Goal: Task Accomplishment & Management: Manage account settings

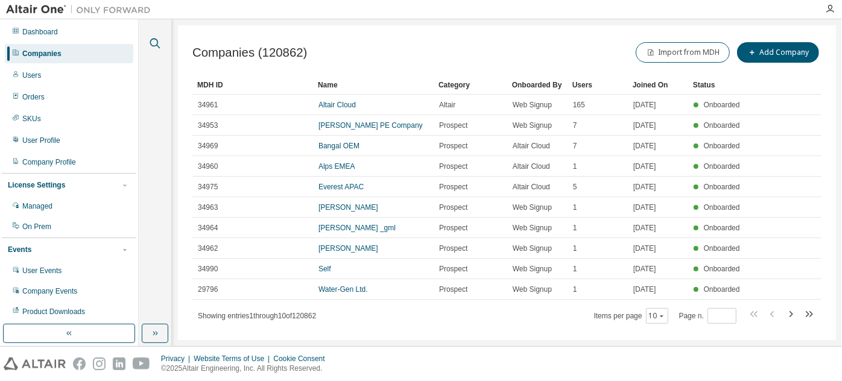
click at [154, 43] on icon "button" at bounding box center [155, 43] width 14 height 14
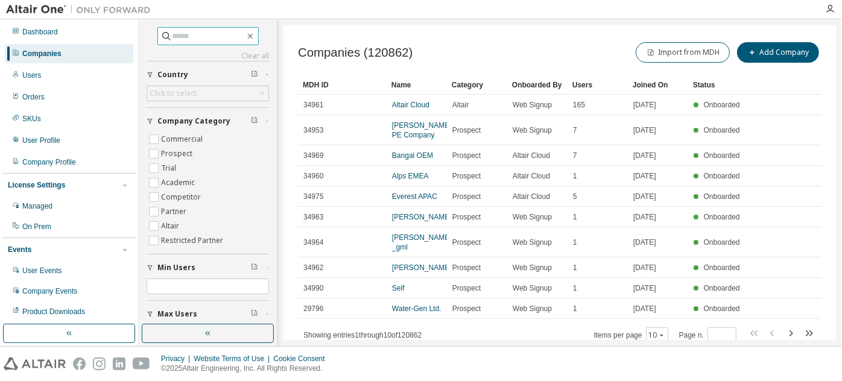
click at [228, 40] on input "text" at bounding box center [208, 36] width 72 height 12
paste input "**********"
type input "**********"
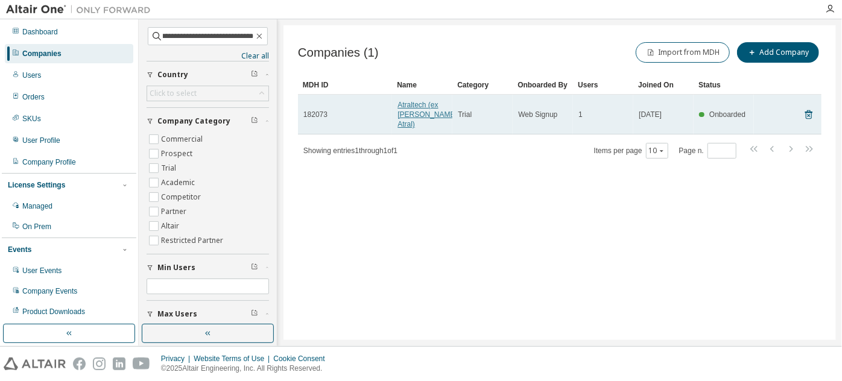
click at [408, 109] on link "Atraltech (ex Hager Atral)" at bounding box center [427, 115] width 60 height 28
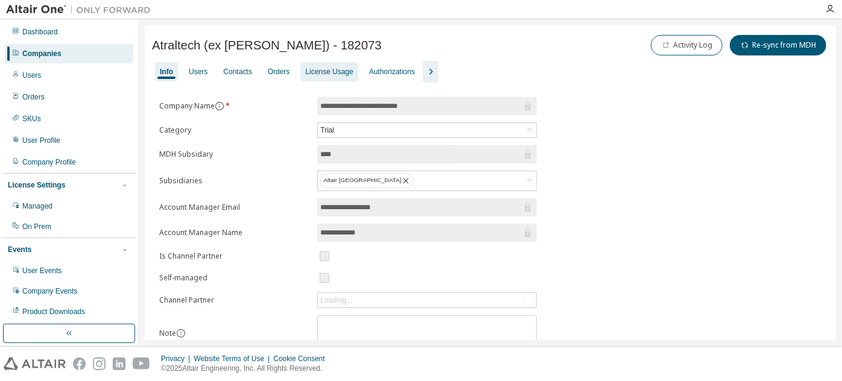
click at [324, 73] on div "License Usage" at bounding box center [329, 72] width 48 height 10
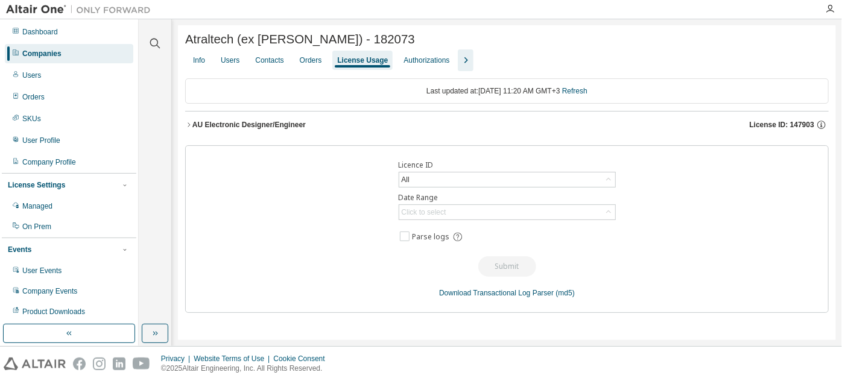
click at [241, 130] on div "AU Electronic Designer/Engineer" at bounding box center [248, 125] width 113 height 10
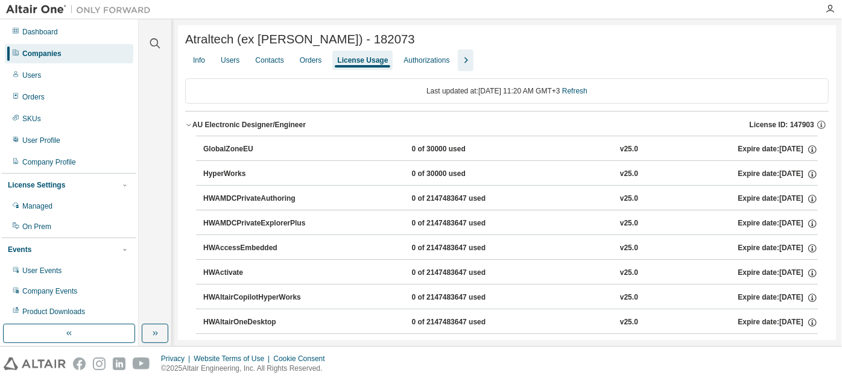
click at [468, 58] on icon "button" at bounding box center [465, 60] width 14 height 14
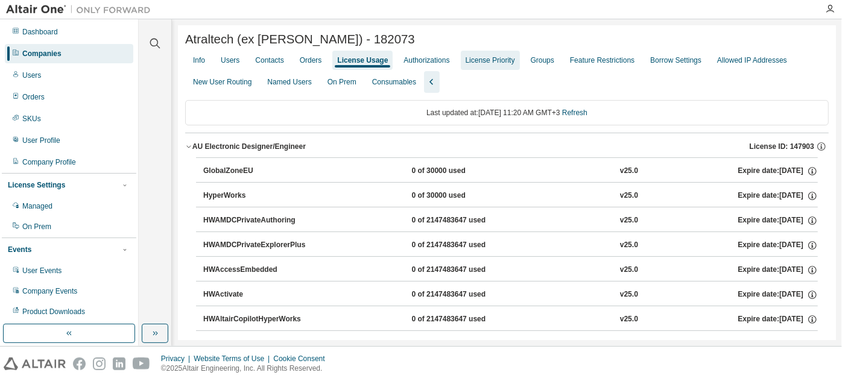
click at [485, 60] on div "License Priority" at bounding box center [489, 60] width 49 height 10
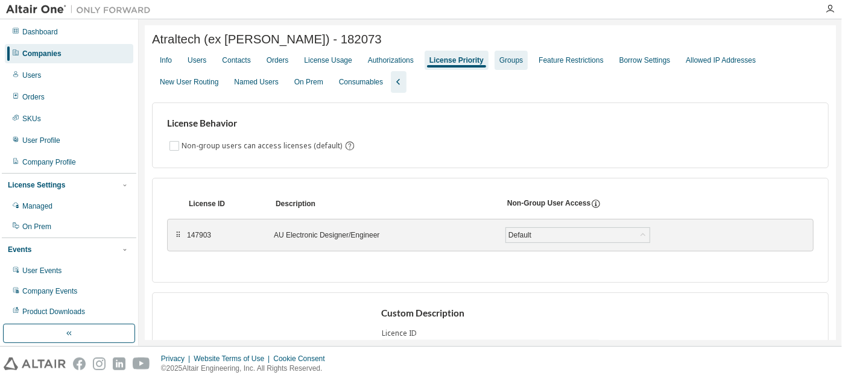
click at [514, 58] on div "Groups" at bounding box center [511, 60] width 24 height 10
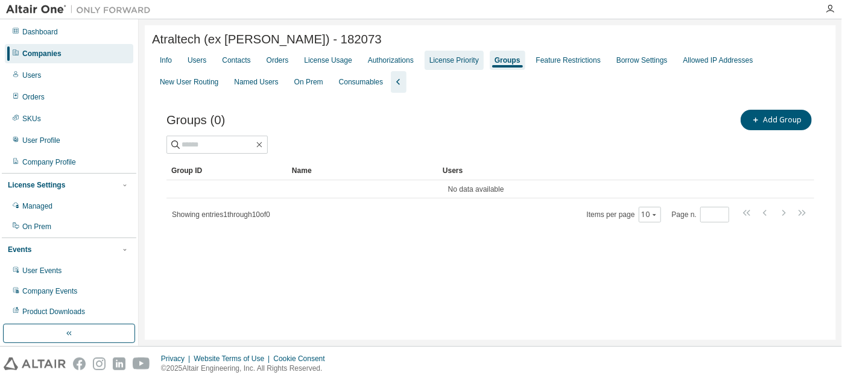
click at [462, 55] on div "License Priority" at bounding box center [453, 60] width 59 height 19
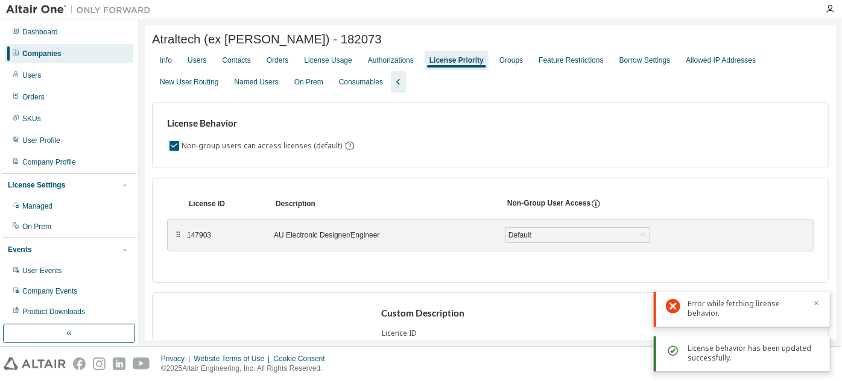
click at [817, 302] on icon "button" at bounding box center [817, 303] width 4 height 4
click at [187, 63] on div "Users" at bounding box center [197, 60] width 28 height 19
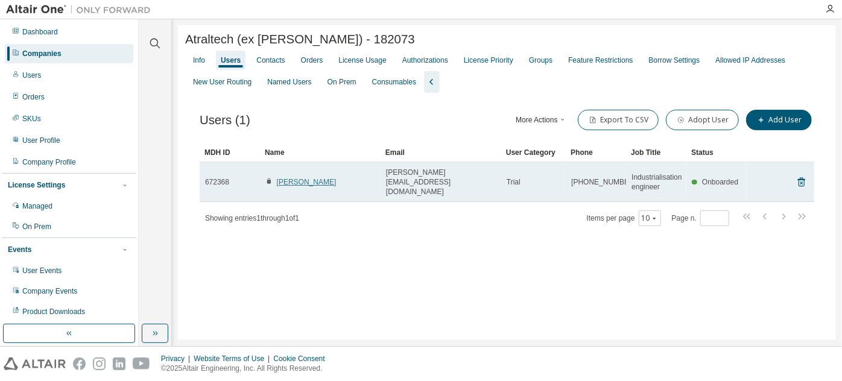
click at [324, 178] on link "Guillaume PANGAUD" at bounding box center [307, 182] width 60 height 8
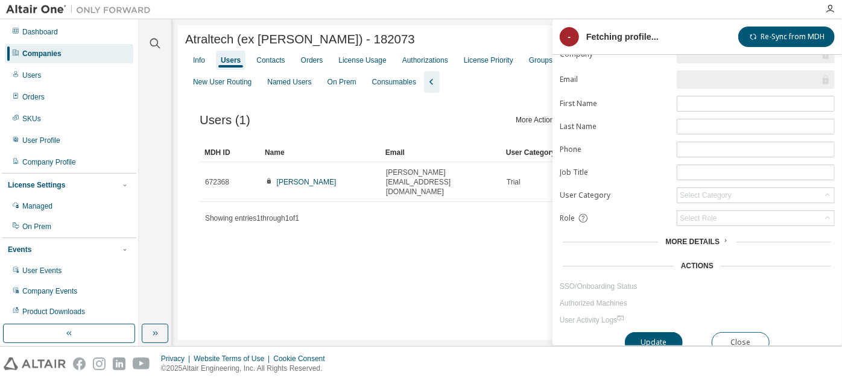
scroll to position [26, 0]
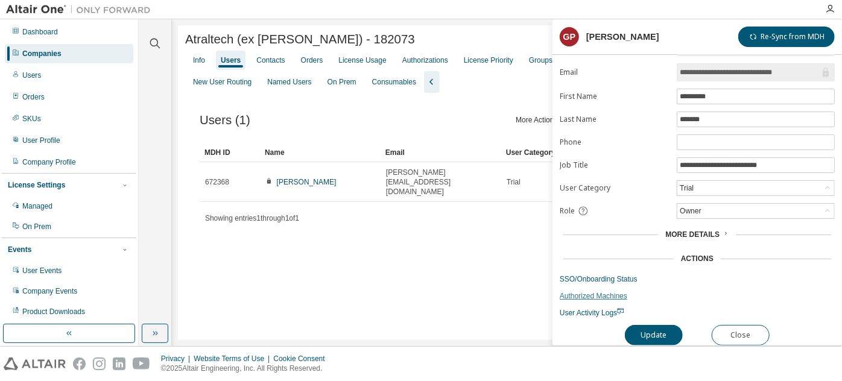
click at [598, 291] on link "Authorized Machines" at bounding box center [697, 296] width 275 height 10
